Goal: Find specific page/section: Find specific page/section

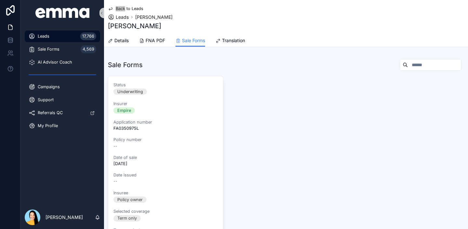
click at [317, 0] on div "Back to Leads Leads [PERSON_NAME] [PERSON_NAME]" at bounding box center [286, 17] width 356 height 34
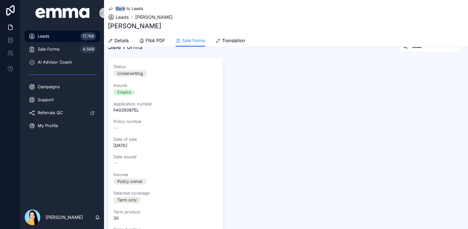
scroll to position [21, 0]
